Goal: Task Accomplishment & Management: Use online tool/utility

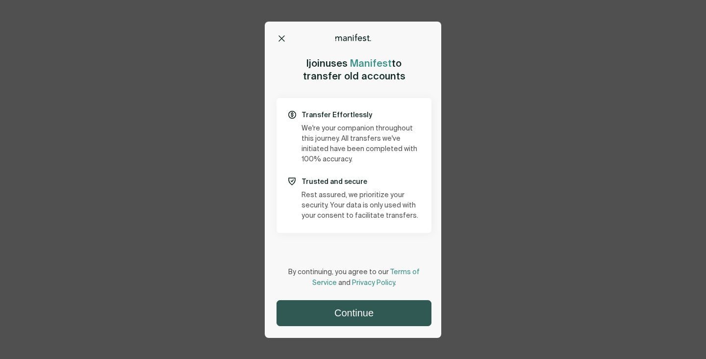
click at [370, 313] on button "Continue" at bounding box center [354, 313] width 154 height 25
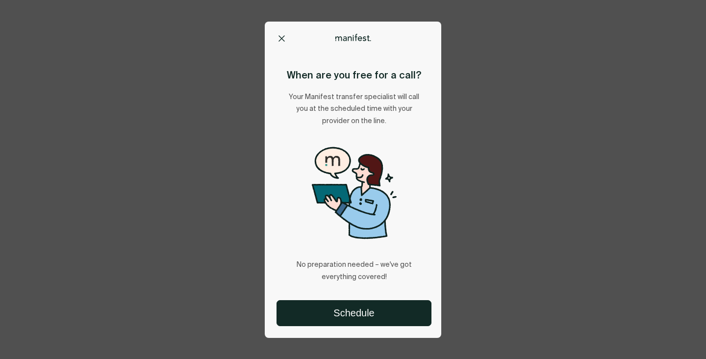
click at [370, 313] on button "Schedule" at bounding box center [354, 313] width 154 height 25
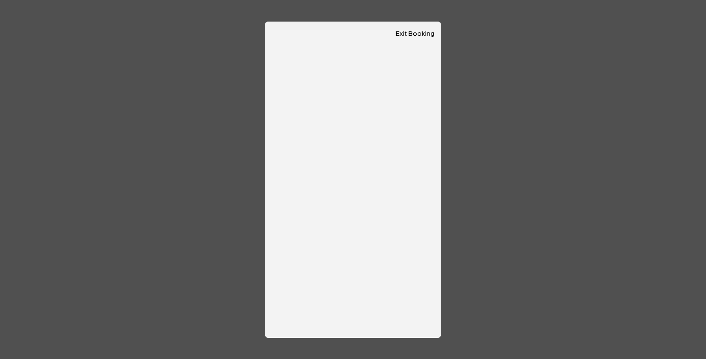
click at [423, 37] on button "Exit Booking" at bounding box center [415, 34] width 39 height 8
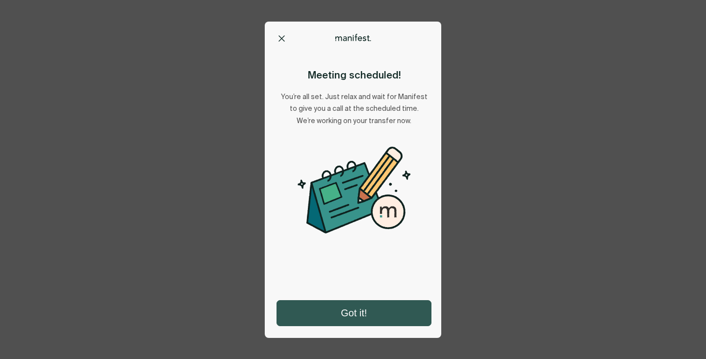
click at [373, 307] on button "Got it!" at bounding box center [354, 313] width 154 height 25
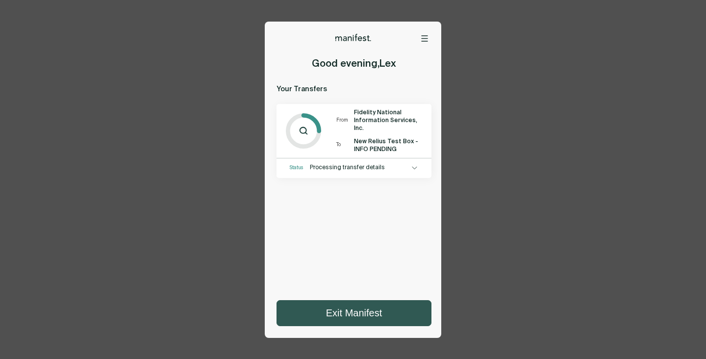
click at [395, 313] on button "Exit Manifest" at bounding box center [354, 313] width 154 height 25
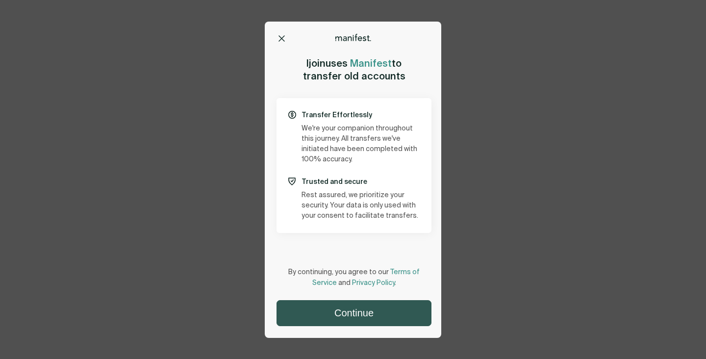
click at [365, 320] on button "Continue" at bounding box center [354, 313] width 154 height 25
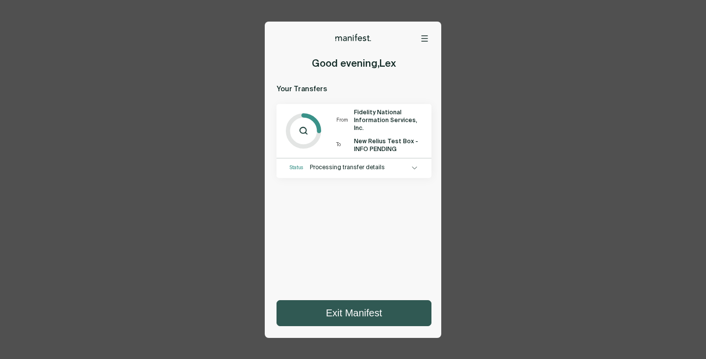
click at [368, 315] on button "Exit Manifest" at bounding box center [354, 313] width 154 height 25
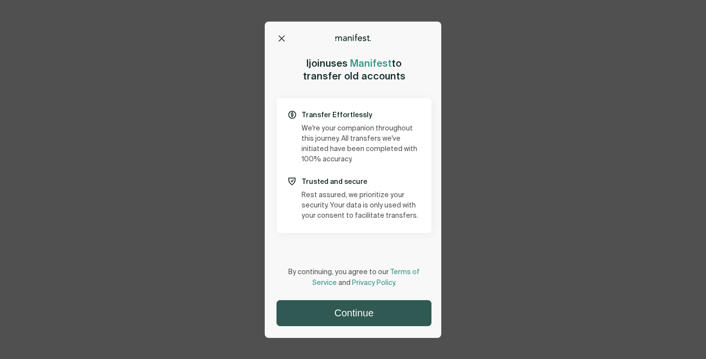
click at [346, 309] on button "Continue" at bounding box center [354, 313] width 154 height 25
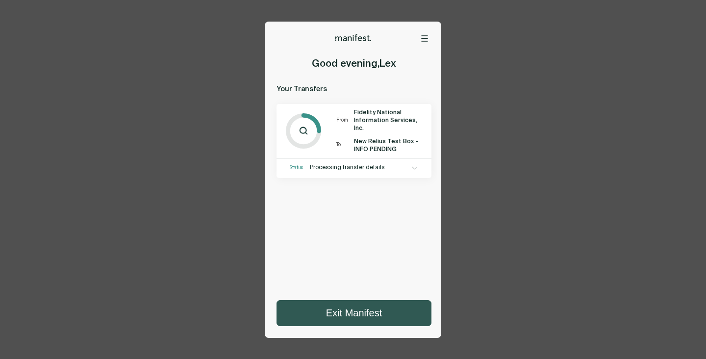
click at [357, 312] on button "Exit Manifest" at bounding box center [354, 313] width 154 height 25
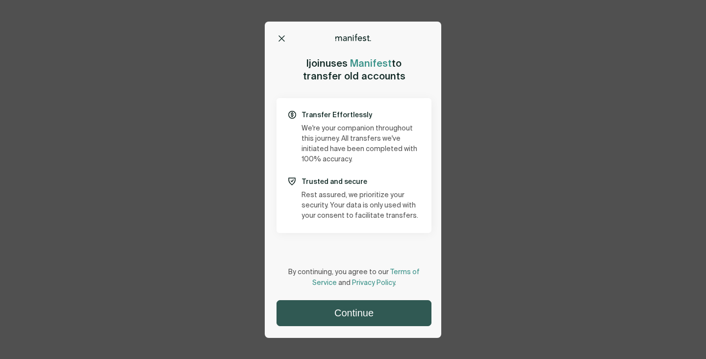
click at [374, 310] on button "Continue" at bounding box center [354, 313] width 154 height 25
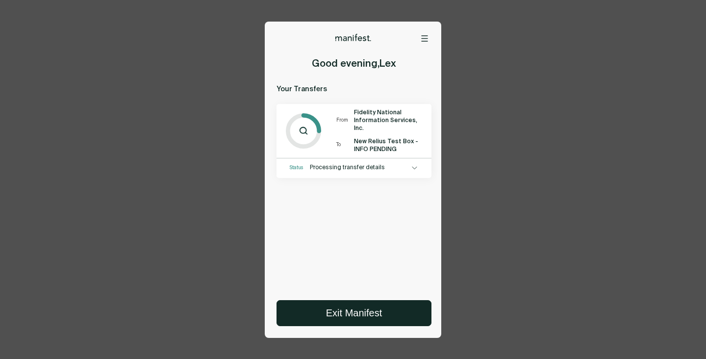
click at [374, 310] on button "Exit Manifest" at bounding box center [354, 313] width 154 height 25
